Goal: Find specific page/section: Find specific page/section

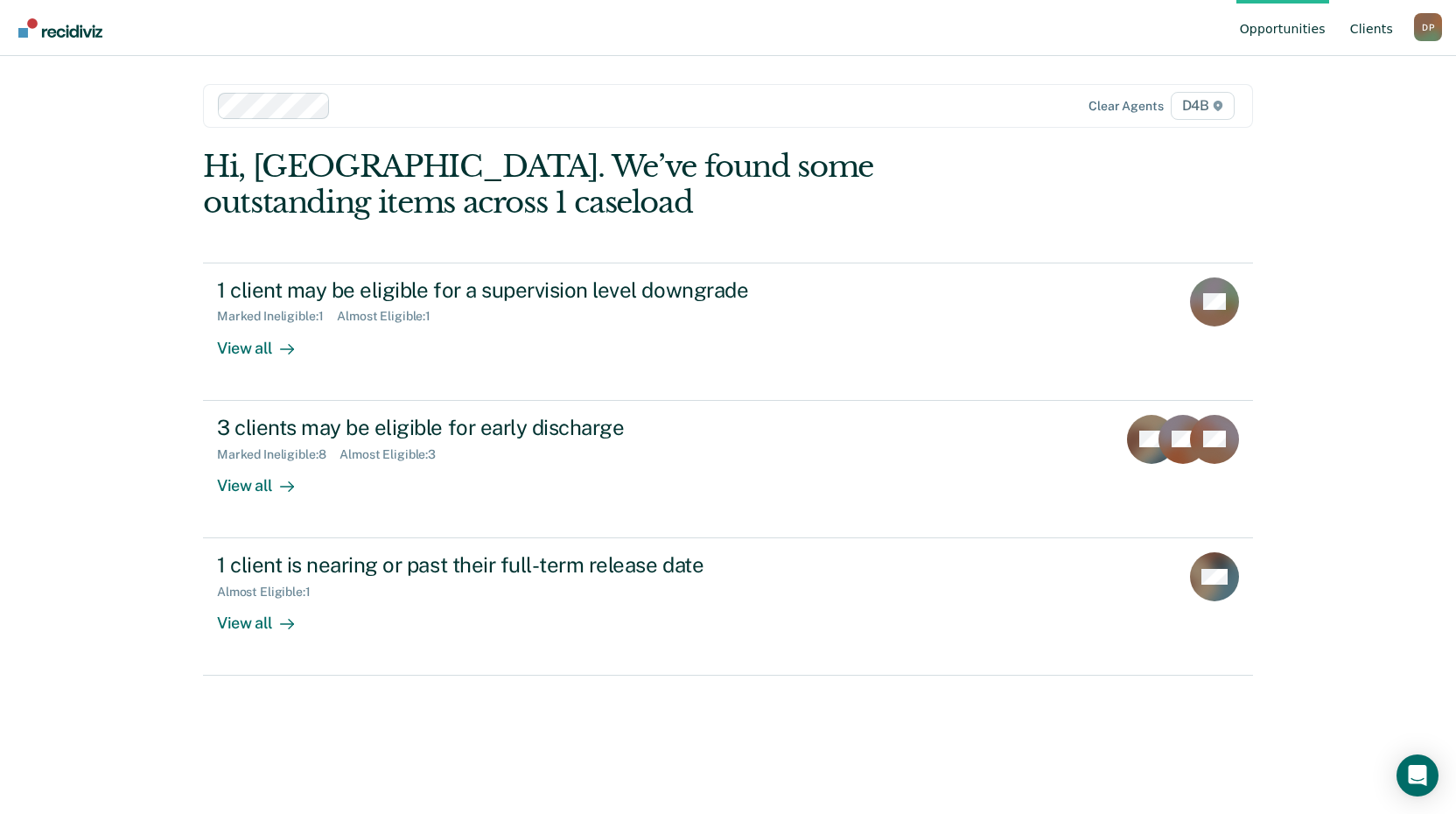
click at [1354, 30] on link "Client s" at bounding box center [1372, 28] width 50 height 56
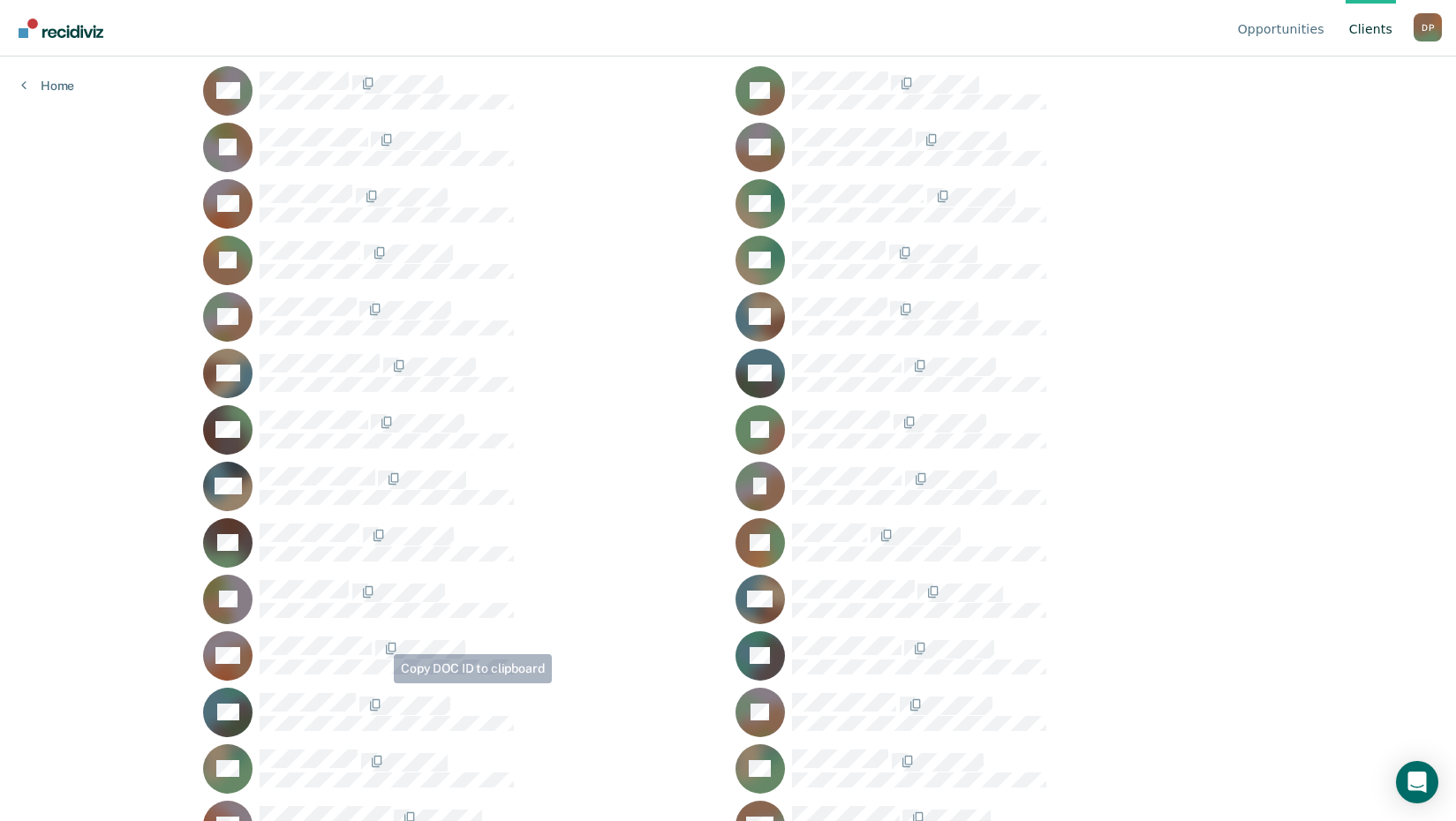
scroll to position [265, 0]
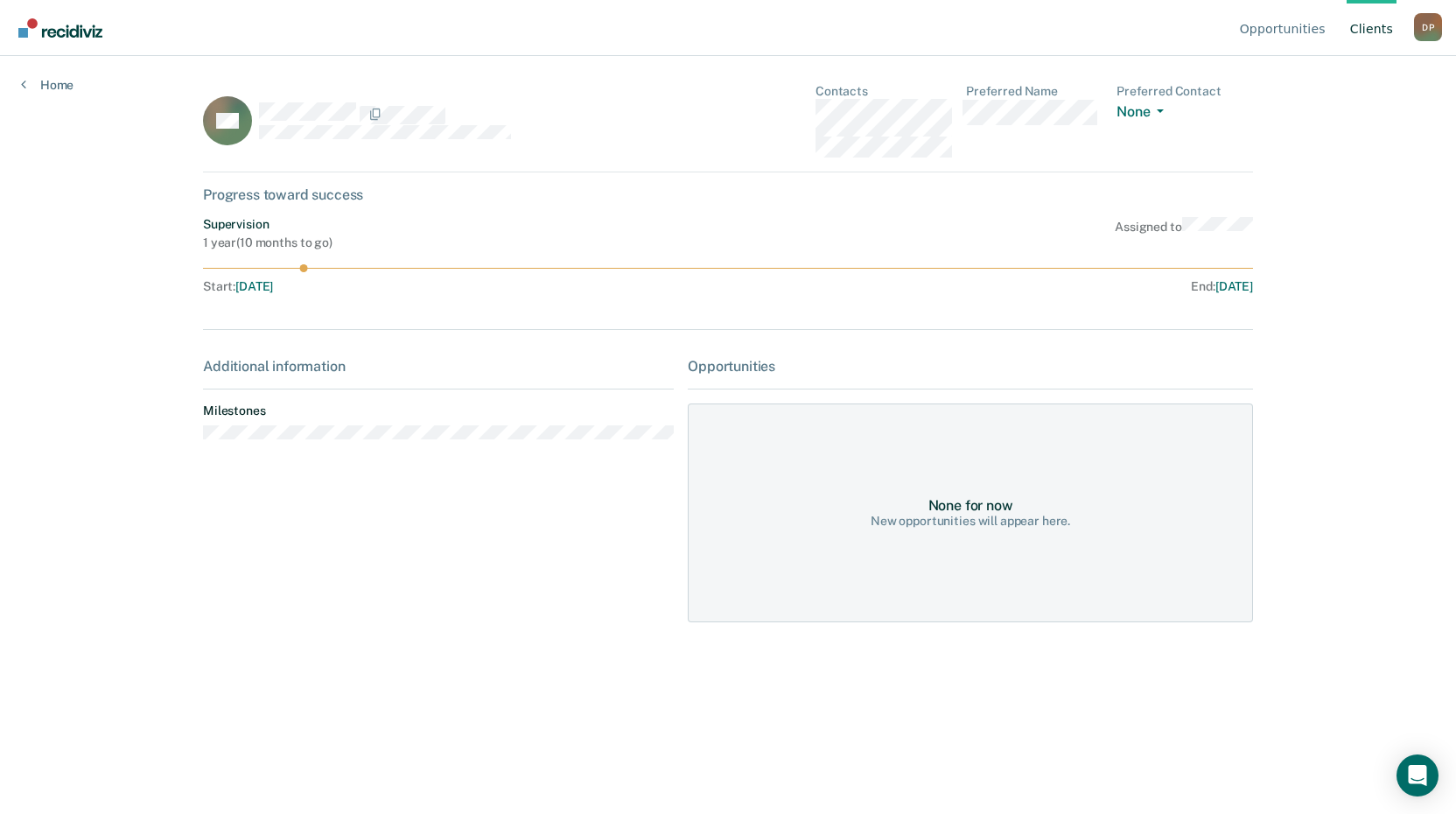
click at [25, 74] on div "Home" at bounding box center [47, 74] width 95 height 37
click at [22, 86] on icon at bounding box center [24, 84] width 6 height 14
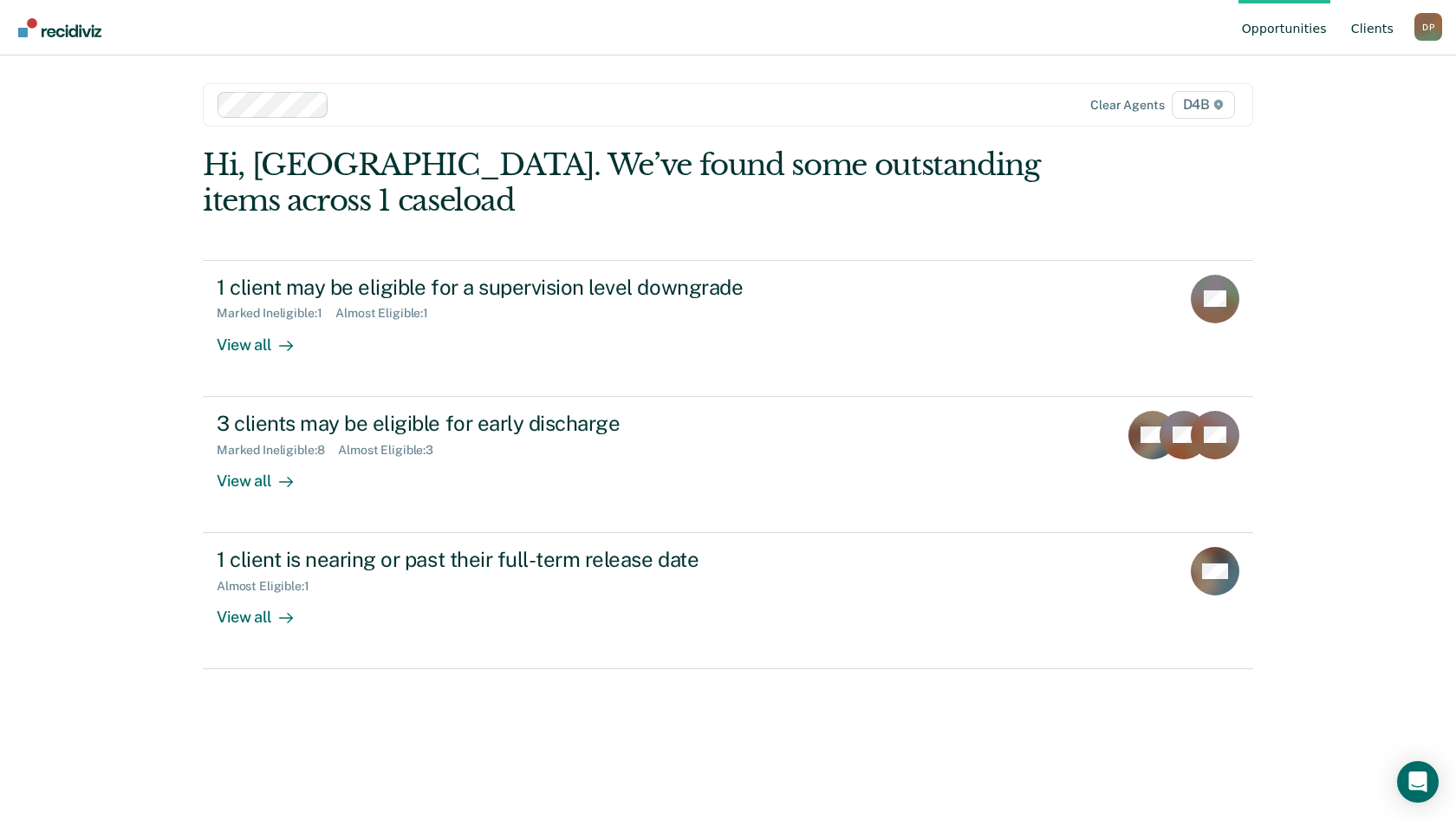
click at [1360, 38] on link "Client s" at bounding box center [1372, 28] width 50 height 55
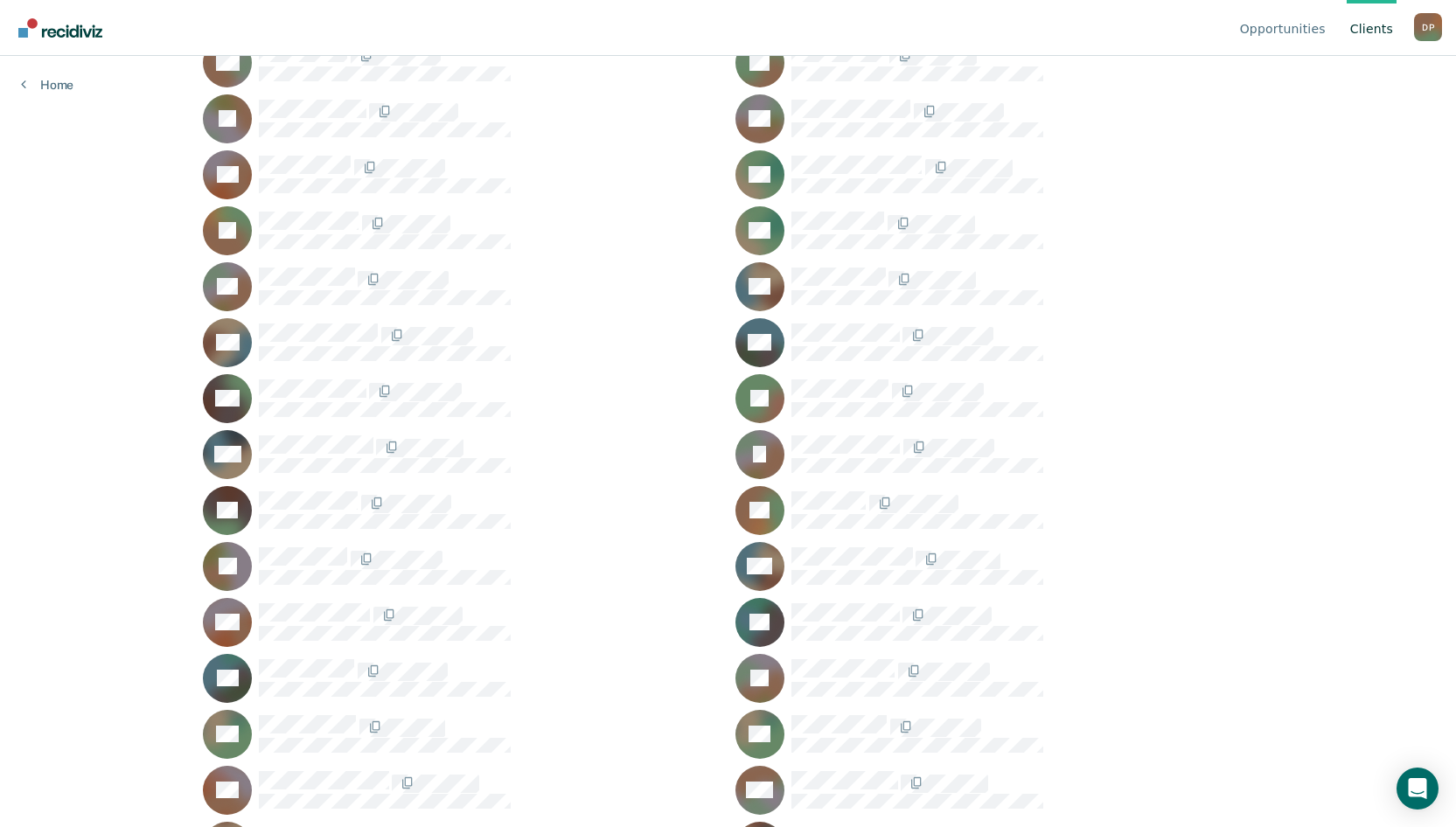
scroll to position [324, 0]
